Goal: Task Accomplishment & Management: Manage account settings

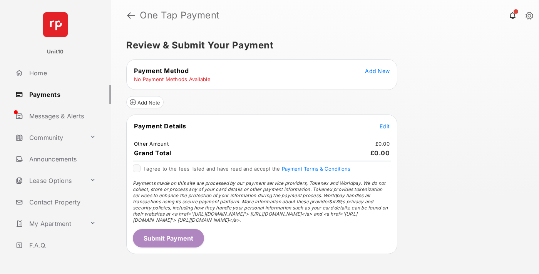
click at [377, 71] on span "Add New" at bounding box center [377, 71] width 25 height 7
